Goal: Share content

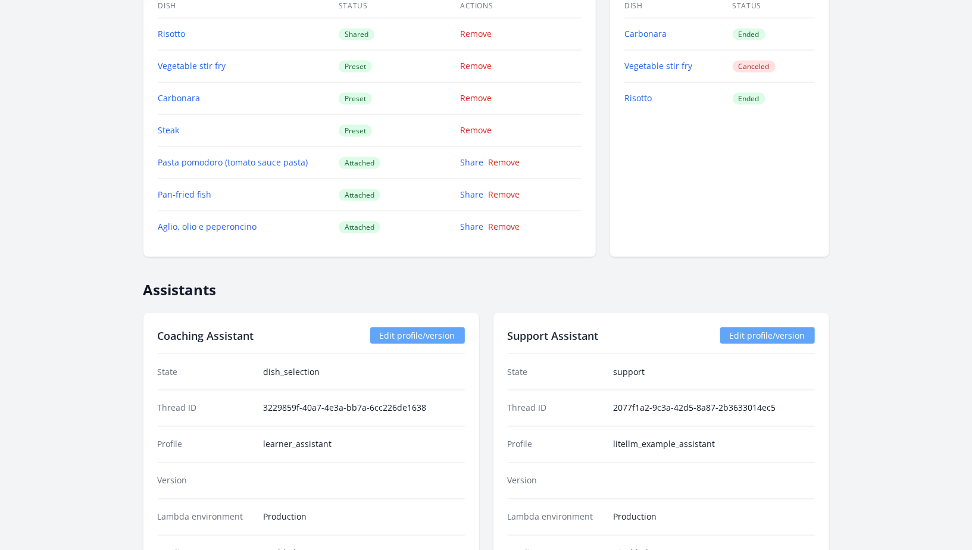
scroll to position [1060, 0]
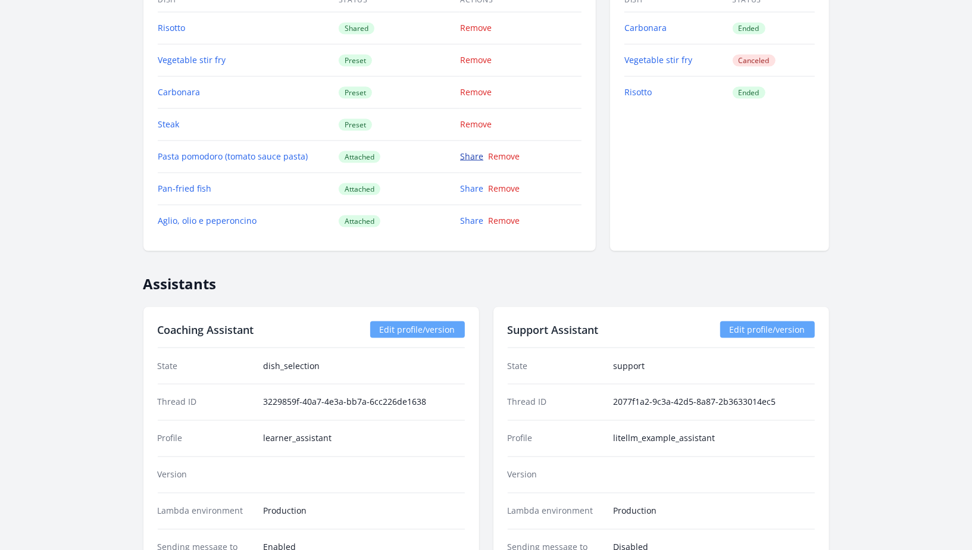
click at [473, 151] on link "Share" at bounding box center [471, 156] width 23 height 11
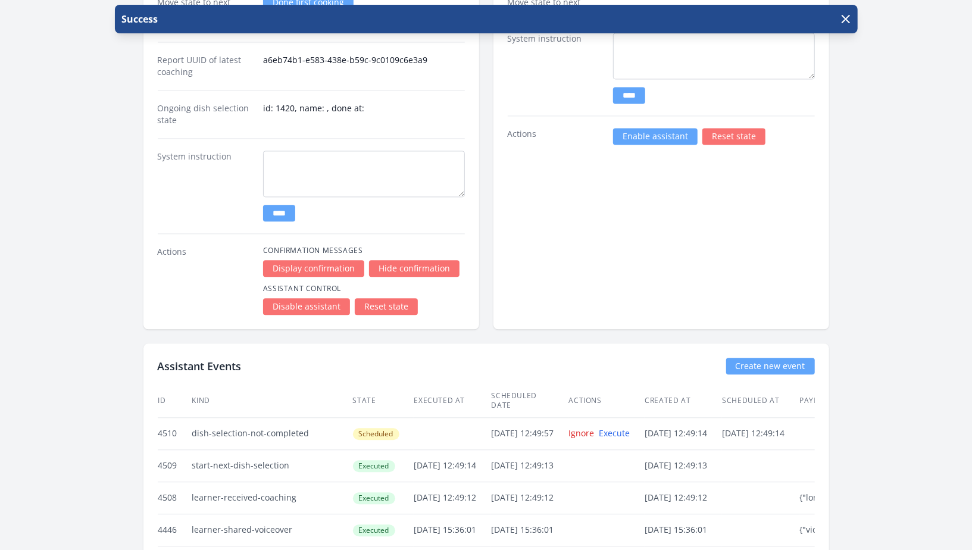
scroll to position [1518, 0]
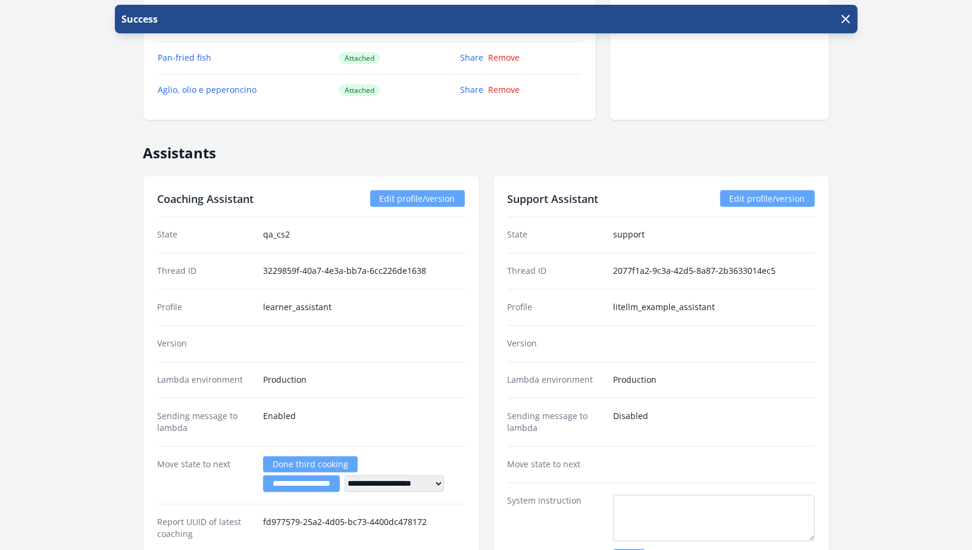
scroll to position [1224, 0]
